Goal: Task Accomplishment & Management: Manage account settings

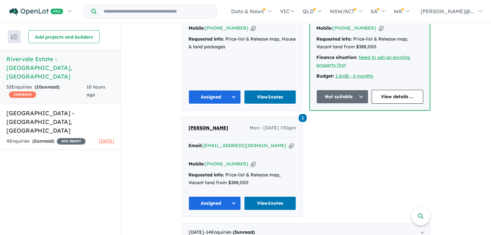
scroll to position [606, 0]
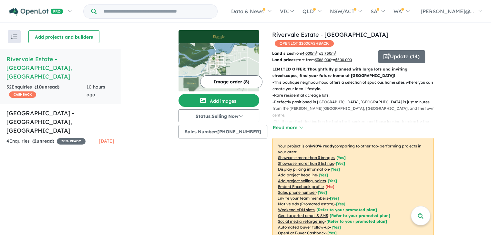
click at [72, 84] on div "52 Enquir ies ( 10 unread) CASHBACK" at bounding box center [46, 91] width 80 height 15
click at [82, 58] on h5 "Rivervale Estate - [GEOGRAPHIC_DATA] , [GEOGRAPHIC_DATA]" at bounding box center [60, 68] width 108 height 26
click at [59, 84] on strong "( 10 unread)" at bounding box center [47, 87] width 25 height 6
click at [89, 84] on div "10 hours ago" at bounding box center [100, 91] width 28 height 15
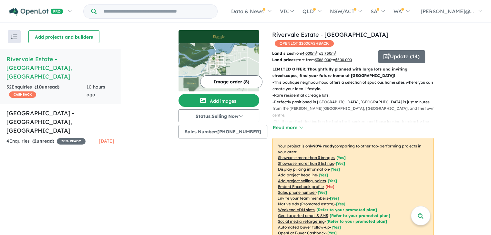
click at [89, 84] on span "10 hours ago" at bounding box center [95, 91] width 19 height 14
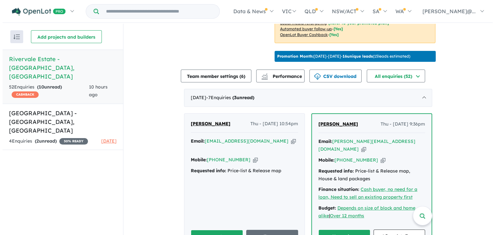
scroll to position [194, 0]
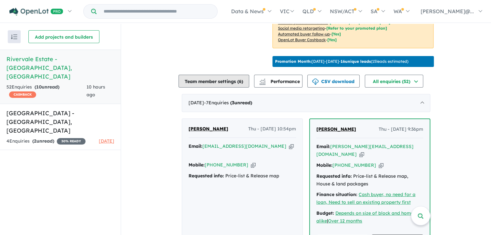
click at [227, 80] on button "Team member settings ( 6 )" at bounding box center [213, 81] width 71 height 13
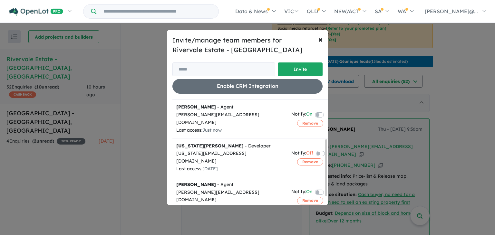
scroll to position [88, 0]
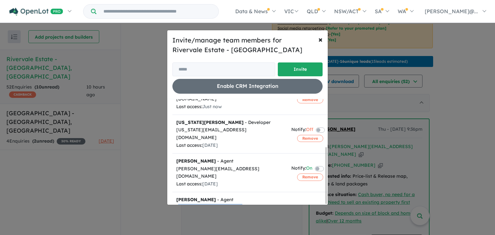
drag, startPoint x: 238, startPoint y: 182, endPoint x: 177, endPoint y: 186, distance: 60.8
click at [177, 204] on div "[PERSON_NAME][EMAIL_ADDRESS][DOMAIN_NAME]" at bounding box center [229, 211] width 107 height 15
click at [246, 204] on div "[PERSON_NAME][EMAIL_ADDRESS][DOMAIN_NAME]" at bounding box center [229, 211] width 107 height 15
drag, startPoint x: 236, startPoint y: 184, endPoint x: 174, endPoint y: 184, distance: 61.9
click at [174, 192] on td "[PERSON_NAME] - Agent [PERSON_NAME][EMAIL_ADDRESS][DOMAIN_NAME] Last access: [D…" at bounding box center [230, 211] width 115 height 39
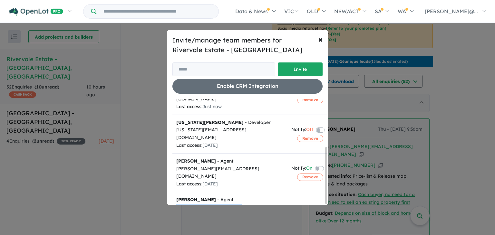
copy div "[PERSON_NAME][EMAIL_ADDRESS][DOMAIN_NAME]"
click at [304, 213] on button "Remove" at bounding box center [310, 216] width 26 height 7
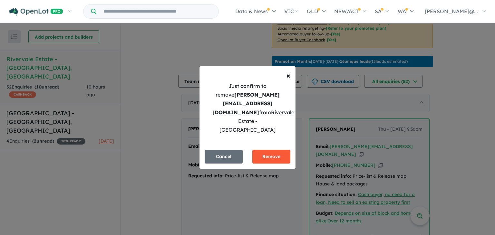
click at [275, 150] on button "Remove" at bounding box center [272, 157] width 38 height 14
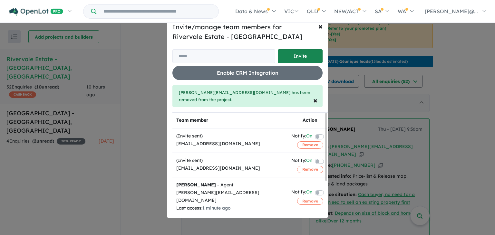
click at [286, 63] on button "Invite" at bounding box center [300, 56] width 45 height 14
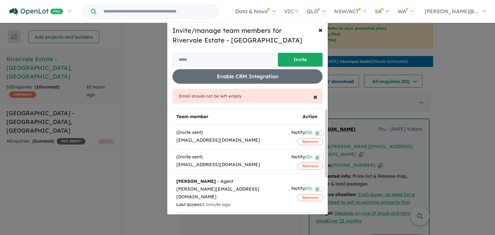
click at [187, 52] on div "Invite/manage team members for Rivervale Estate - Yarrawonga Invite Enable CRM …" at bounding box center [248, 55] width 150 height 58
paste input "**********"
type input "**********"
click at [299, 59] on button "Invite" at bounding box center [300, 60] width 45 height 14
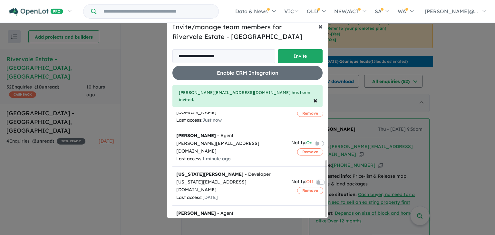
click at [317, 30] on button "× Close" at bounding box center [321, 26] width 15 height 18
